Goal: Transaction & Acquisition: Download file/media

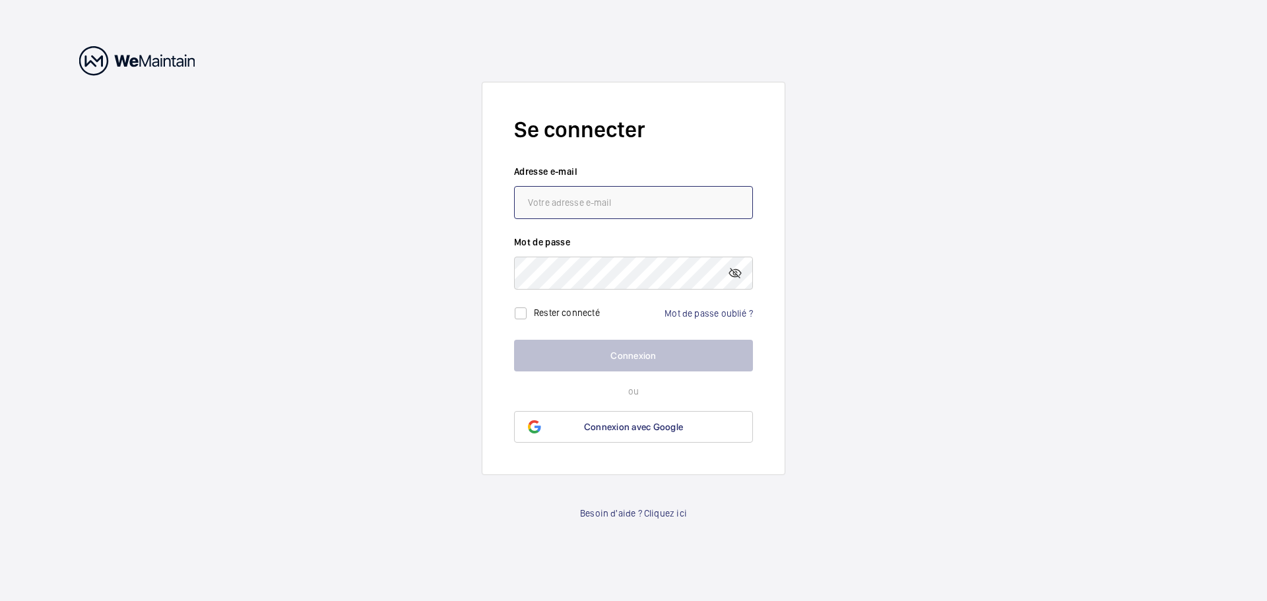
type input "[PERSON_NAME][EMAIL_ADDRESS][DOMAIN_NAME]"
click at [612, 365] on button "Connexion" at bounding box center [633, 356] width 239 height 32
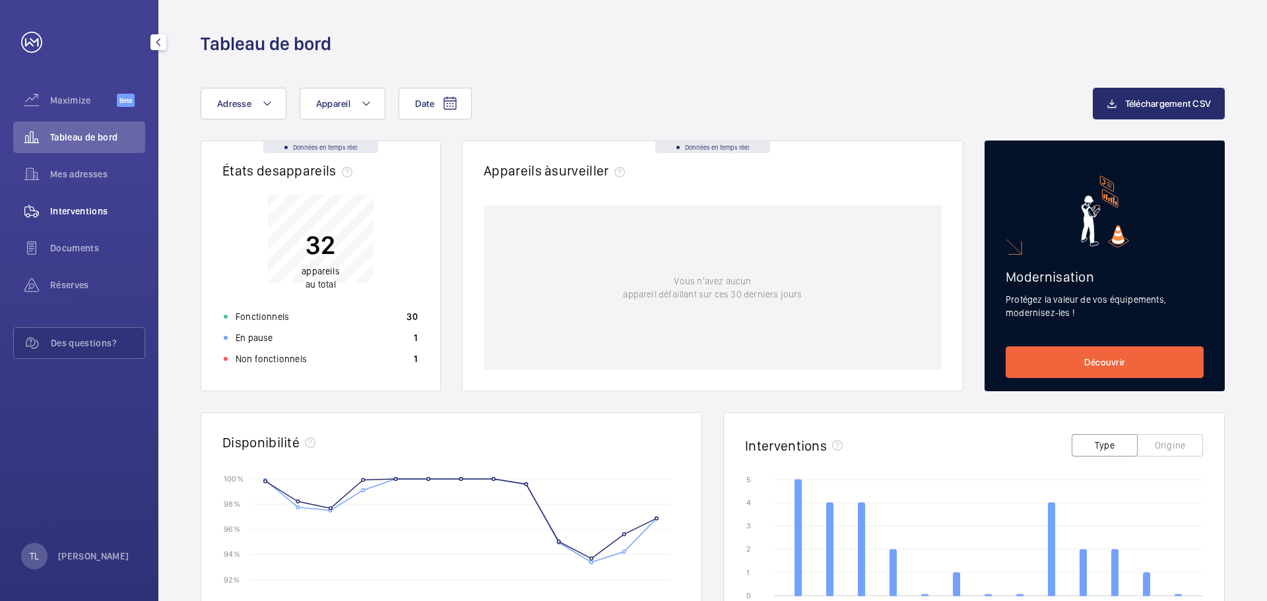
click at [70, 206] on span "Interventions" at bounding box center [97, 211] width 95 height 13
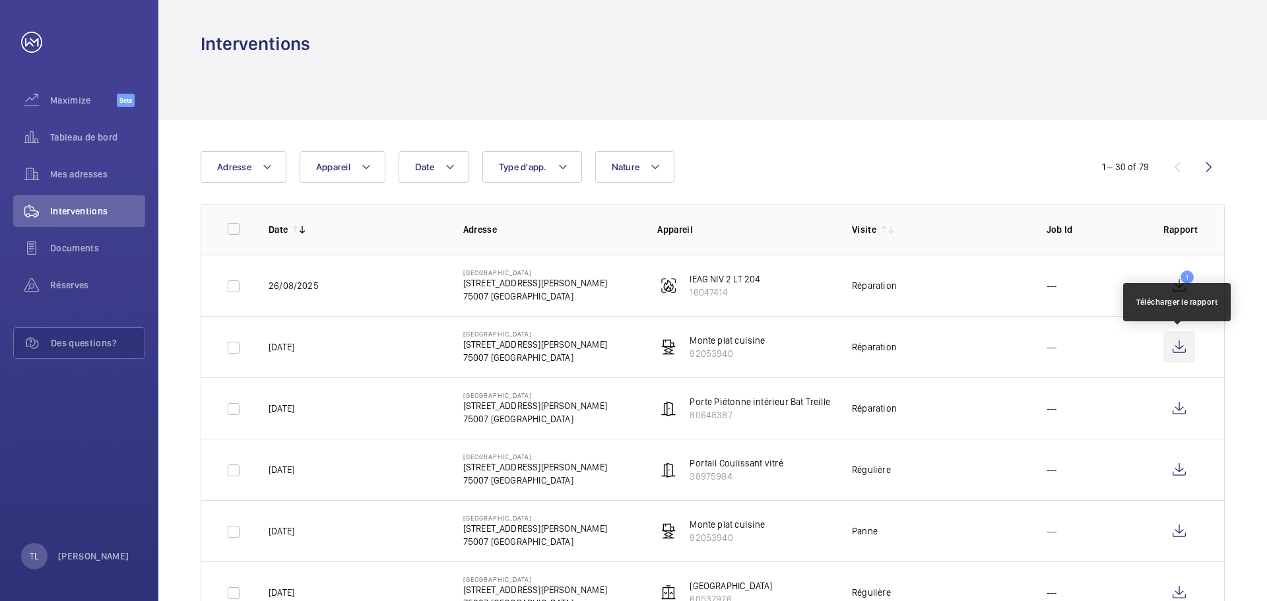
click at [1184, 348] on wm-front-icon-button at bounding box center [1179, 347] width 32 height 32
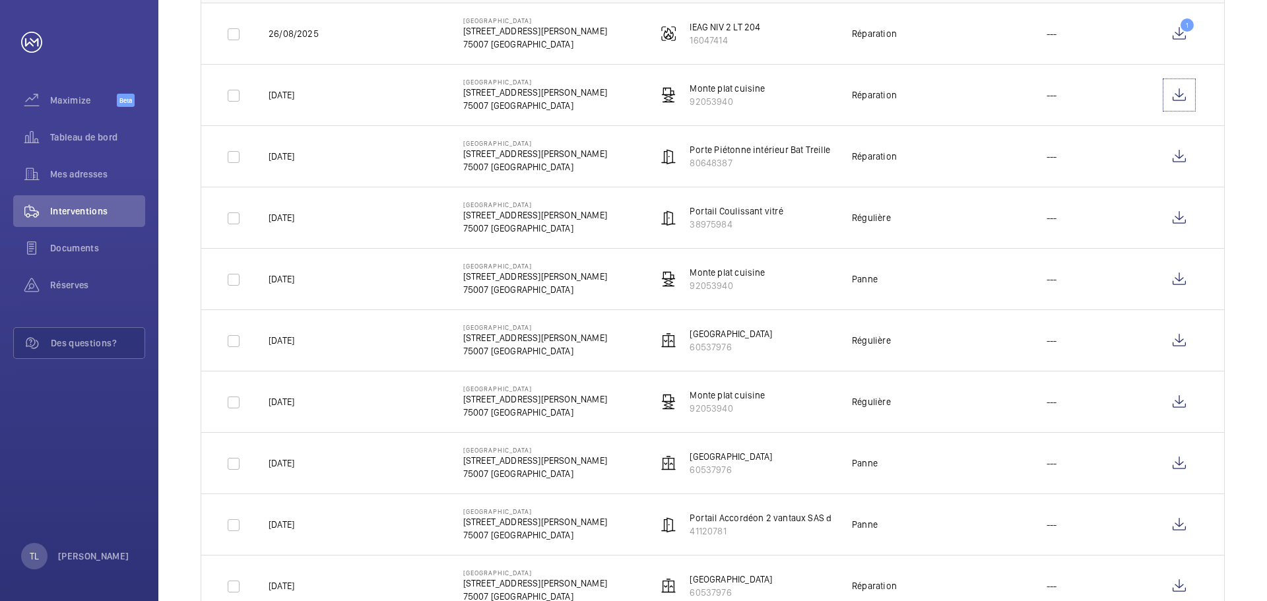
scroll to position [264, 0]
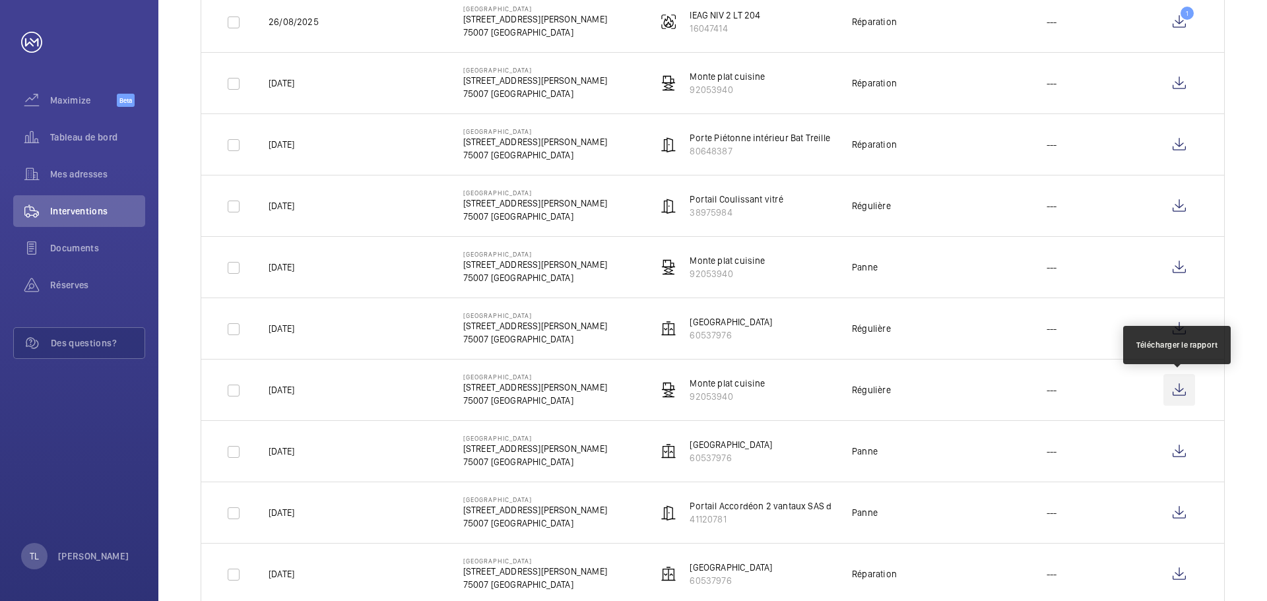
click at [1177, 392] on wm-front-icon-button at bounding box center [1179, 390] width 32 height 32
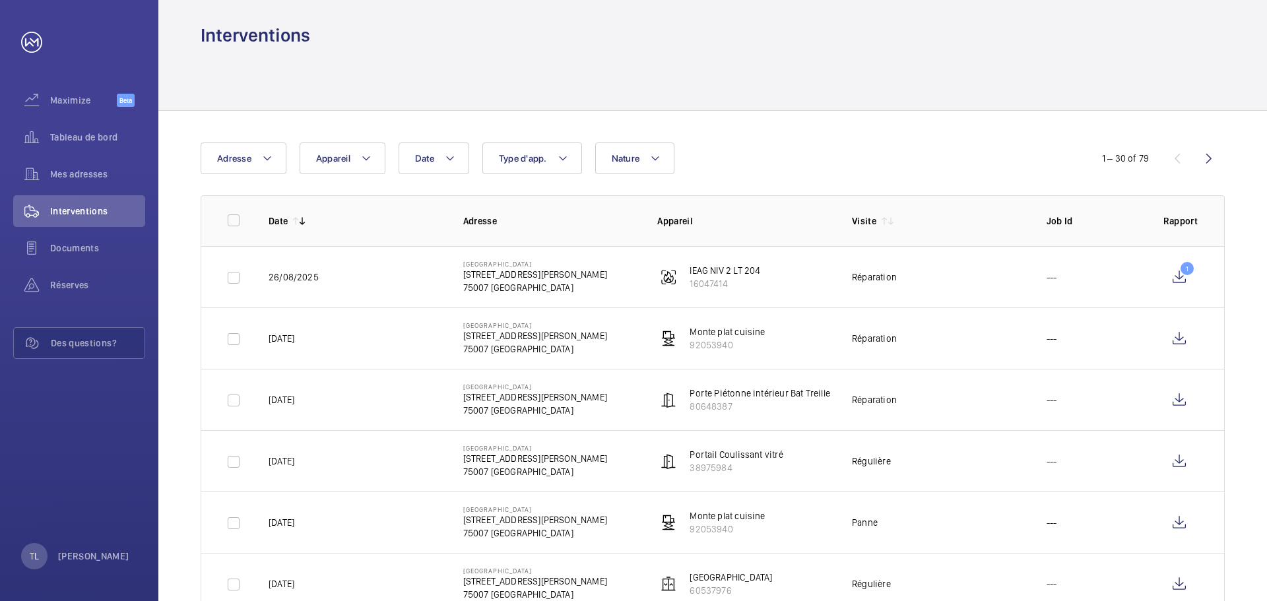
scroll to position [0, 0]
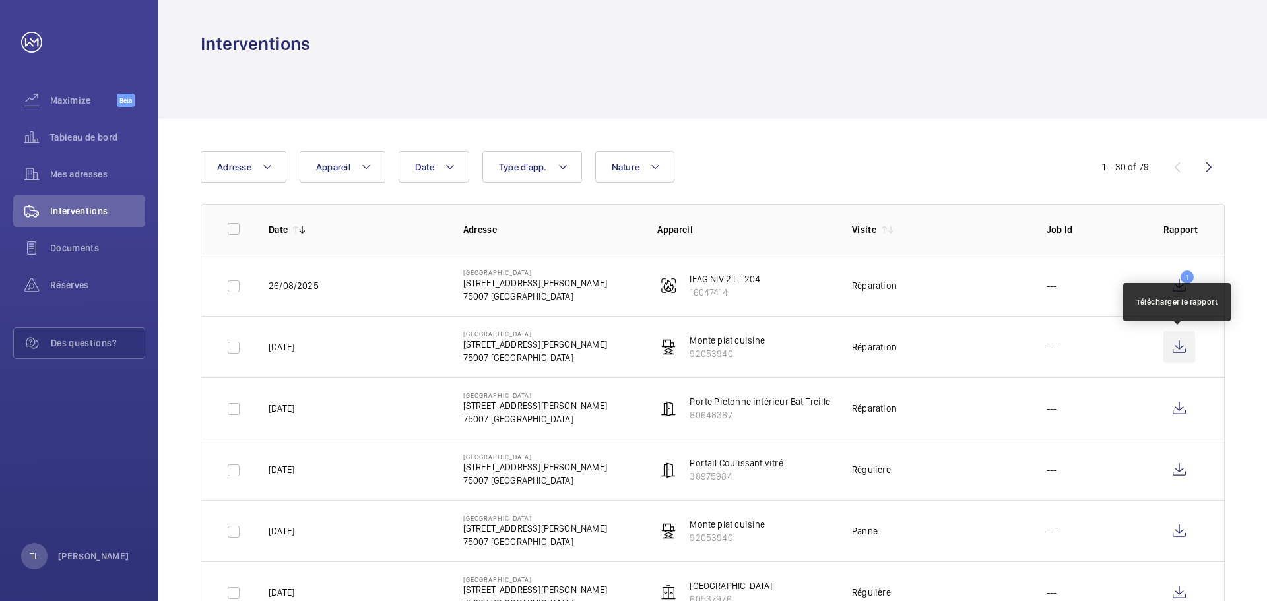
click at [1180, 345] on wm-front-icon-button at bounding box center [1179, 347] width 32 height 32
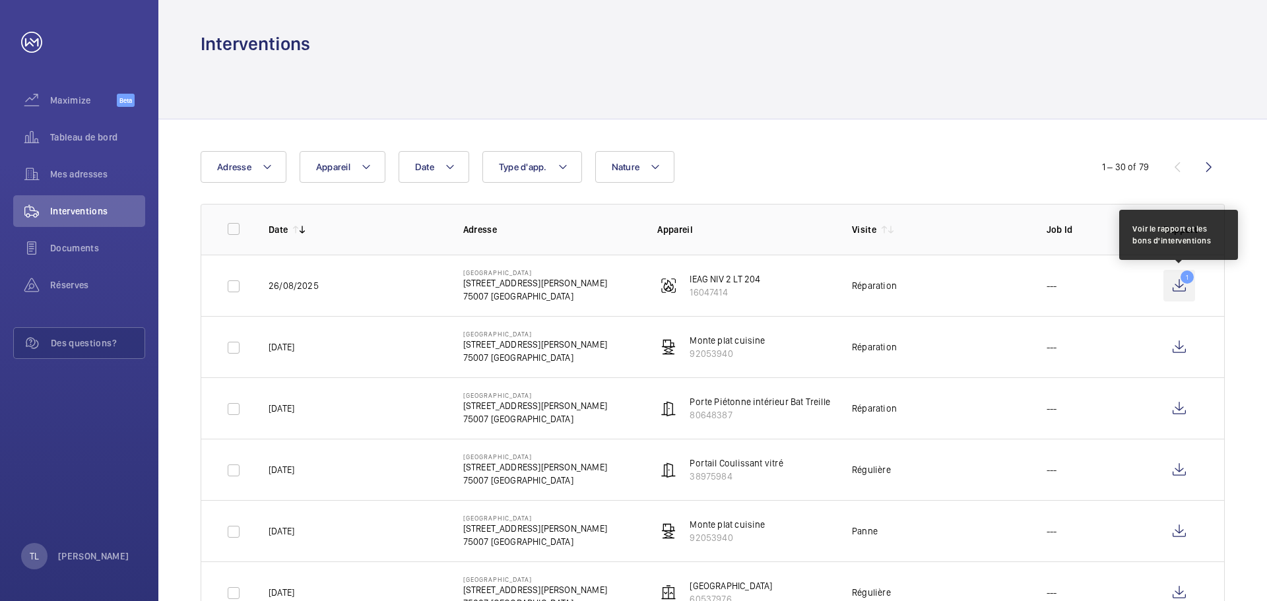
click at [1187, 277] on wm-front-icon-button "1" at bounding box center [1179, 286] width 32 height 32
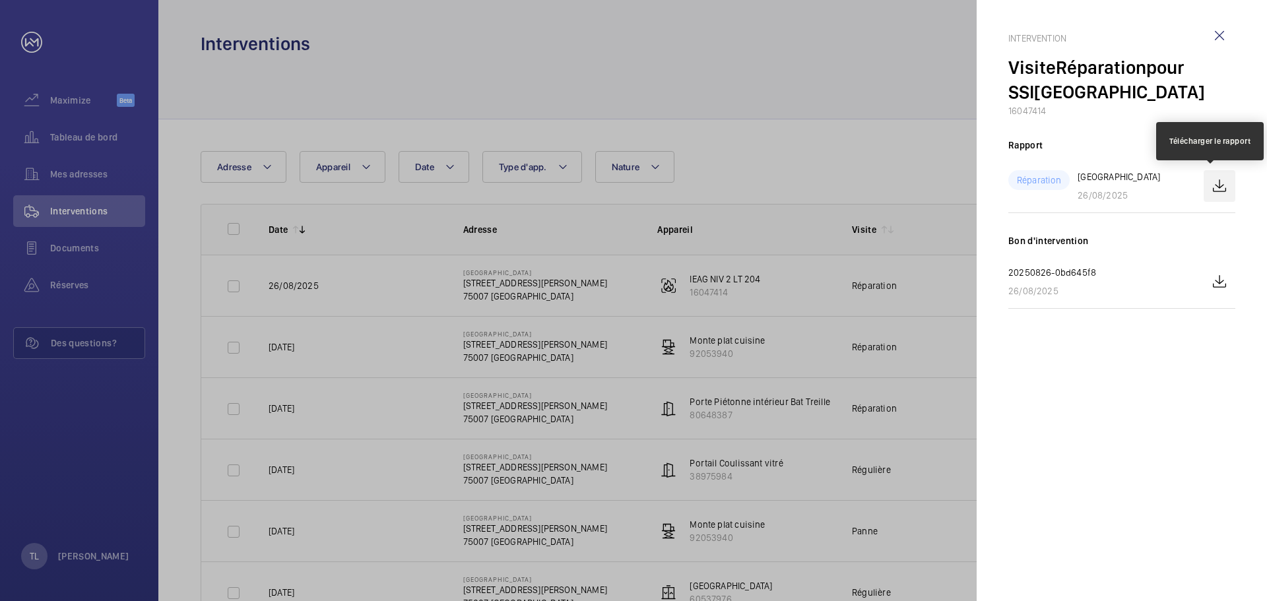
click at [1221, 194] on wm-front-icon-button at bounding box center [1220, 186] width 32 height 32
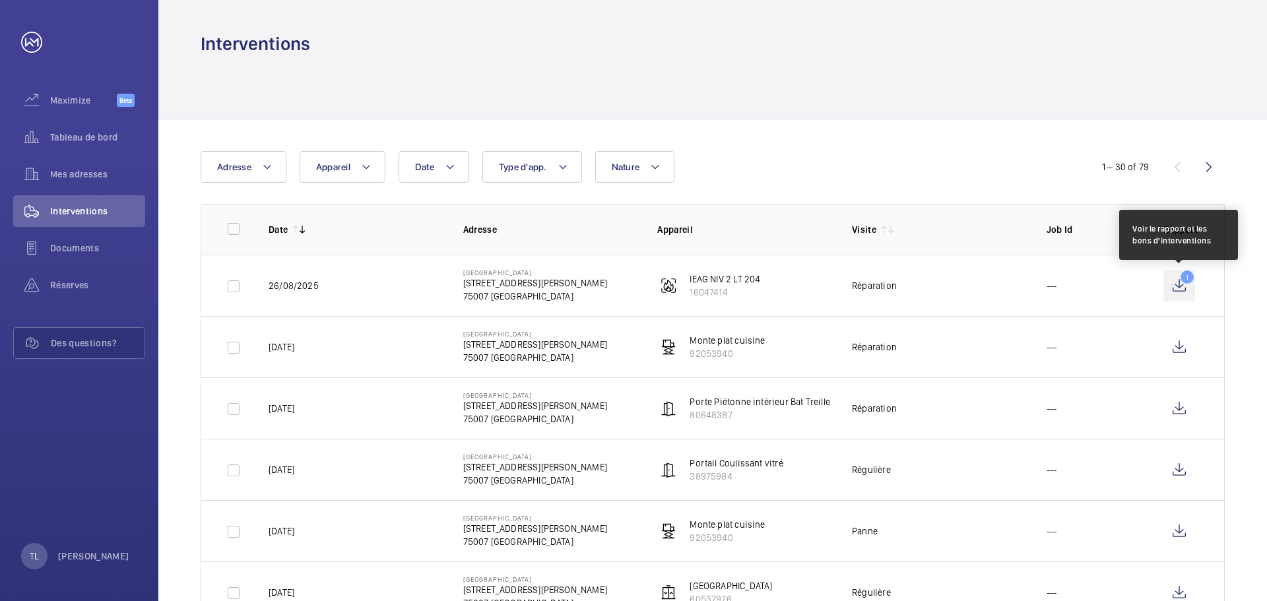
click at [1175, 286] on wm-front-icon-button "1" at bounding box center [1179, 286] width 32 height 32
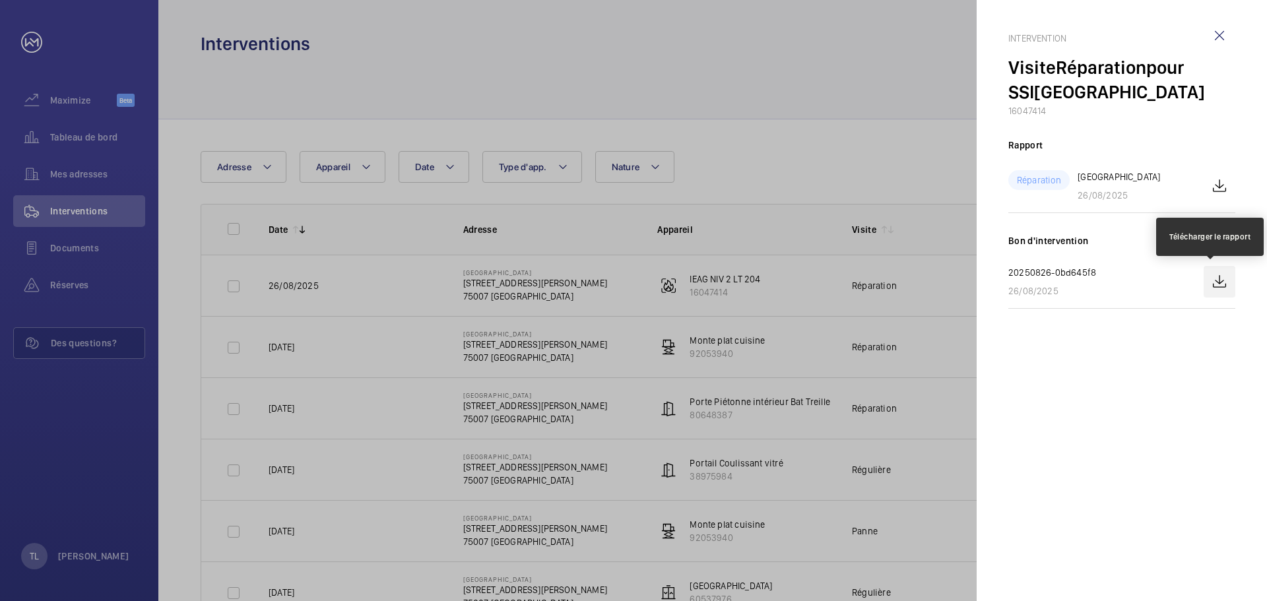
click at [1226, 284] on wm-front-icon-button at bounding box center [1220, 282] width 32 height 32
